Goal: Task Accomplishment & Management: Use online tool/utility

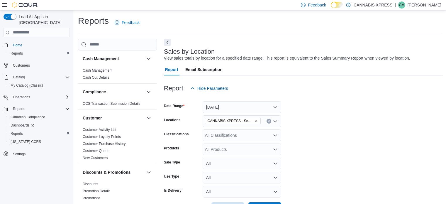
scroll to position [191, 0]
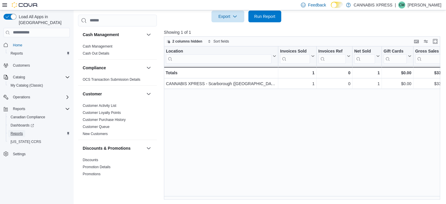
click at [25, 130] on link "Reports" at bounding box center [16, 133] width 17 height 7
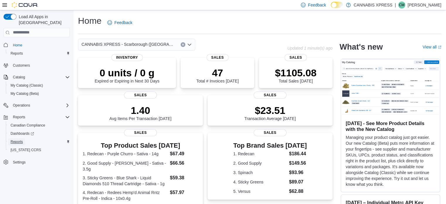
click at [14, 139] on span "Reports" at bounding box center [17, 141] width 12 height 5
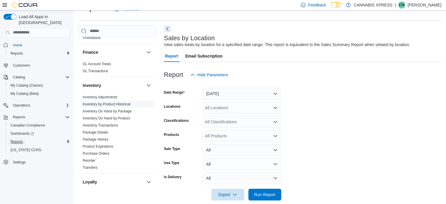
scroll to position [322, 0]
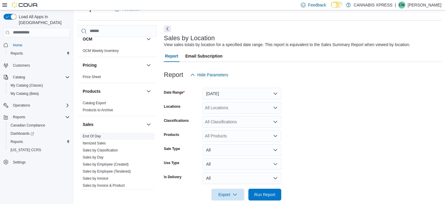
click at [95, 134] on link "End Of Day" at bounding box center [92, 136] width 18 height 4
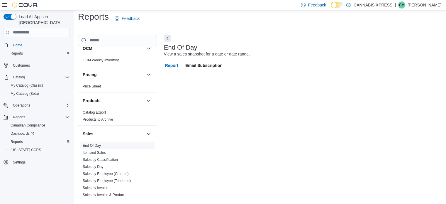
scroll to position [4, 0]
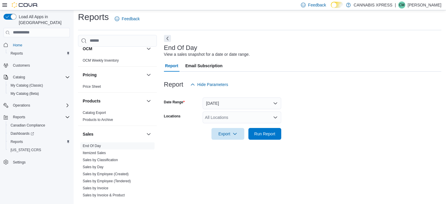
click at [230, 117] on div "All Locations" at bounding box center [242, 117] width 79 height 12
type input "**"
click at [240, 131] on button "CANNABIS XPRESS - Scarborough (Steeles Avenue)" at bounding box center [242, 127] width 79 height 9
click at [309, 116] on form "Date Range Today Locations CANNABIS XPRESS - Scarborough (Steeles Avenue) Expor…" at bounding box center [302, 114] width 277 height 49
click at [269, 135] on span "Run Report" at bounding box center [264, 133] width 21 height 6
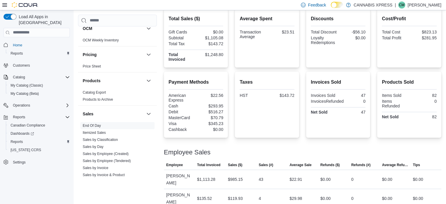
scroll to position [143, 0]
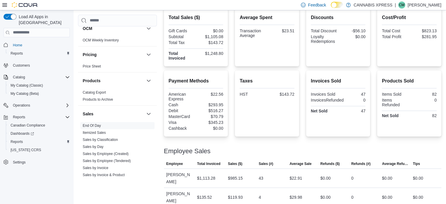
click at [223, 103] on div "$293.95" at bounding box center [210, 104] width 26 height 5
copy div "293.95"
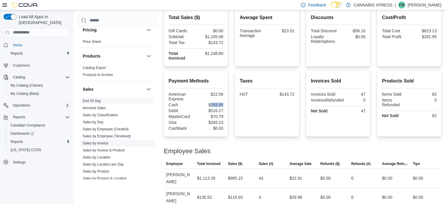
scroll to position [381, 0]
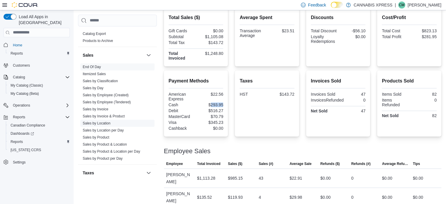
click at [107, 123] on link "Sales by Location" at bounding box center [97, 123] width 28 height 4
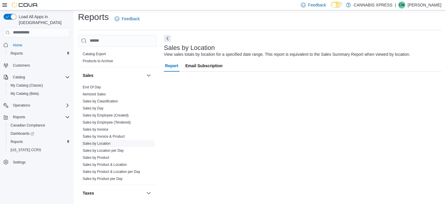
scroll to position [13, 0]
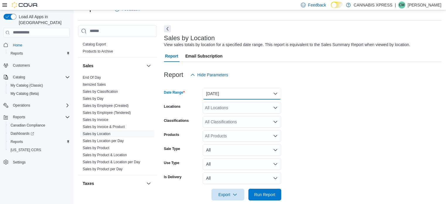
click at [225, 91] on button "Yesterday" at bounding box center [242, 94] width 79 height 12
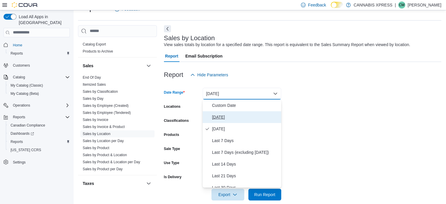
click at [220, 112] on button "Today" at bounding box center [242, 117] width 79 height 12
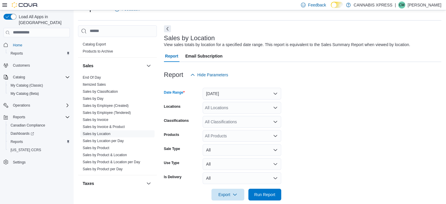
click at [220, 109] on div "All Locations" at bounding box center [242, 108] width 79 height 12
type input "**"
click at [222, 113] on div "** Combo box. Selected. sc. Selected. Combo box input. All Locations. Type some…" at bounding box center [242, 108] width 79 height 12
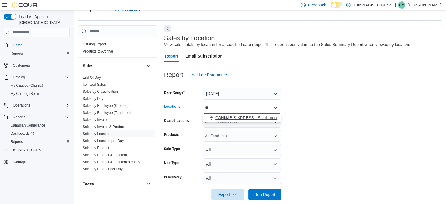
click at [223, 115] on span "CANNABIS XPRESS - Scarborough (Steeles Avenue)" at bounding box center [271, 118] width 113 height 6
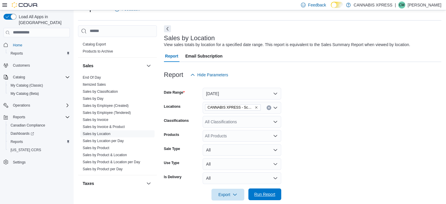
click at [264, 196] on span "Run Report" at bounding box center [264, 194] width 21 height 6
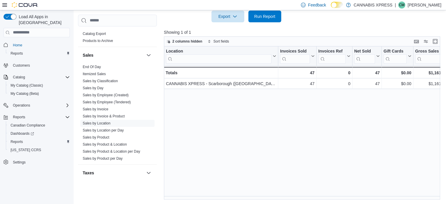
scroll to position [0, 244]
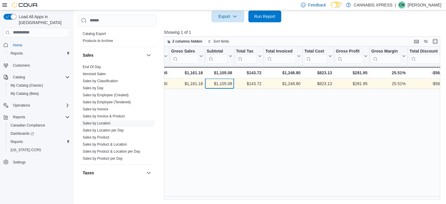
click at [228, 84] on div "$1,105.08" at bounding box center [219, 83] width 26 height 7
